Goal: Task Accomplishment & Management: Manage account settings

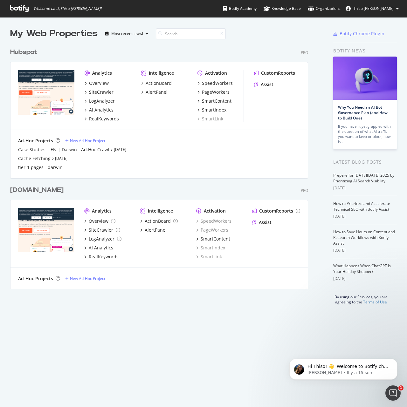
click at [37, 53] on div "Hubspot" at bounding box center [23, 52] width 27 height 9
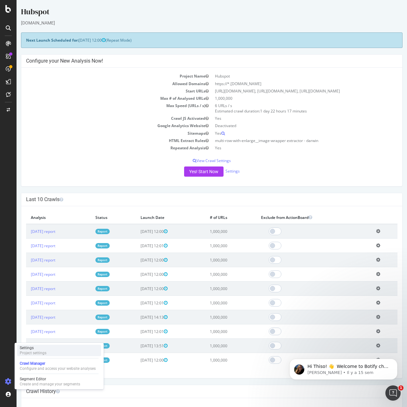
click at [36, 348] on div "Settings" at bounding box center [33, 348] width 27 height 5
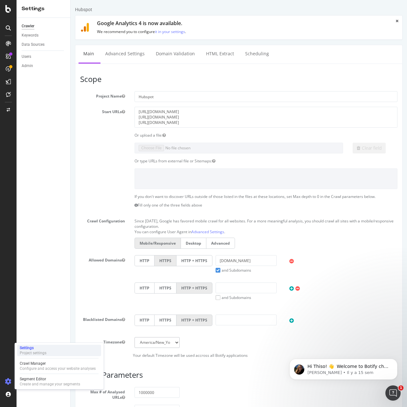
click at [32, 349] on div "Settings" at bounding box center [33, 348] width 27 height 5
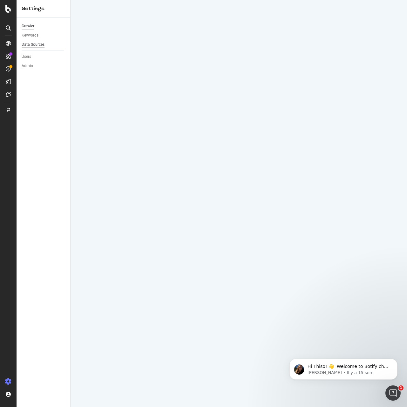
click at [41, 44] on div "Data Sources" at bounding box center [33, 44] width 23 height 7
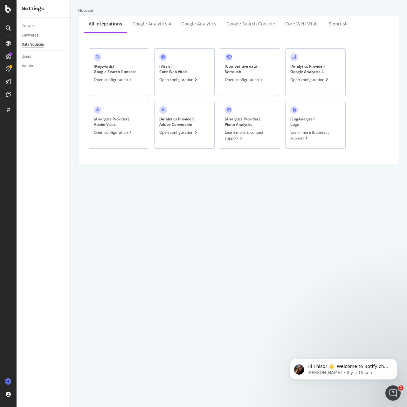
click at [125, 75] on div "[ Keywords ] Google Search Console Open configuration" at bounding box center [119, 72] width 60 height 48
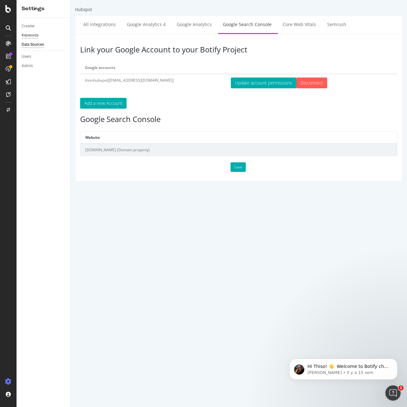
click at [35, 35] on div "Keywords" at bounding box center [30, 35] width 17 height 7
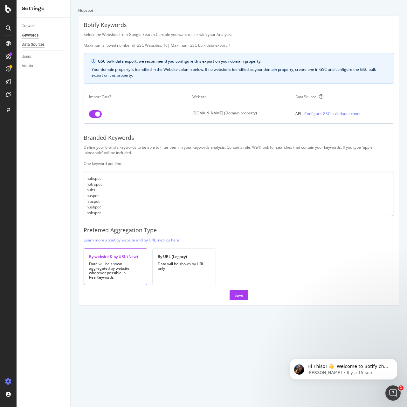
click at [40, 45] on div "Data Sources" at bounding box center [33, 44] width 23 height 7
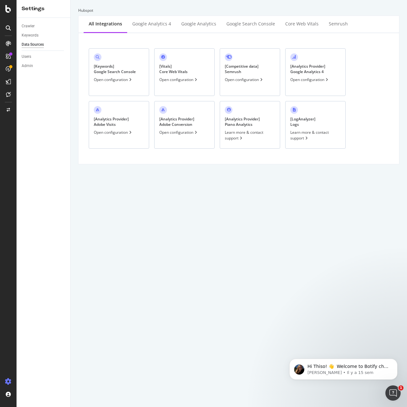
click at [107, 67] on div "[ Keywords ] Google Search Console" at bounding box center [115, 69] width 42 height 11
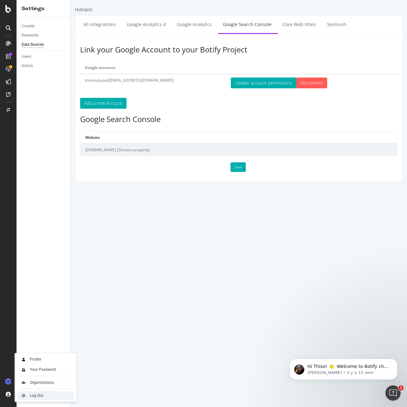
click at [23, 396] on img at bounding box center [24, 396] width 8 height 8
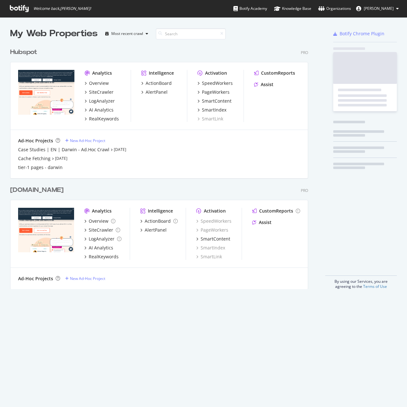
scroll to position [245, 298]
